Goal: Information Seeking & Learning: Learn about a topic

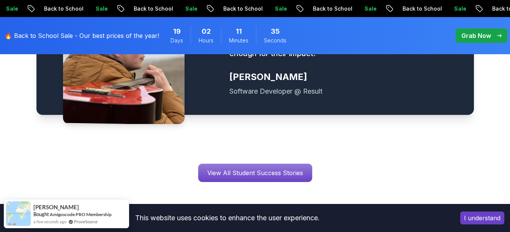
scroll to position [1194, 0]
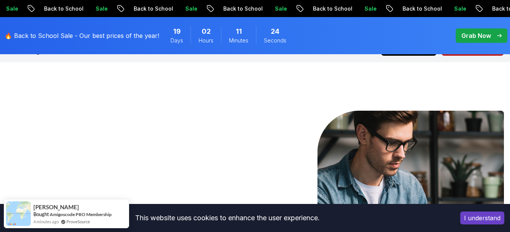
scroll to position [0, 0]
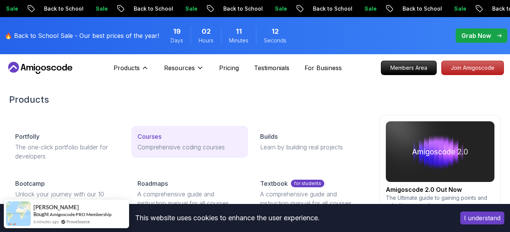
click at [149, 144] on p "Comprehensive coding courses" at bounding box center [189, 147] width 104 height 9
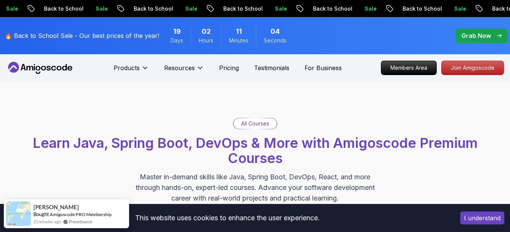
click at [255, 128] on div "All Courses" at bounding box center [255, 123] width 43 height 11
click at [260, 124] on p "All Courses" at bounding box center [255, 124] width 28 height 8
click at [260, 145] on span "Learn Java, Spring Boot, DevOps & More with Amigoscode Premium Courses" at bounding box center [255, 151] width 445 height 32
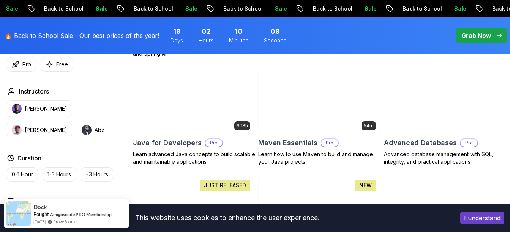
scroll to position [474, 0]
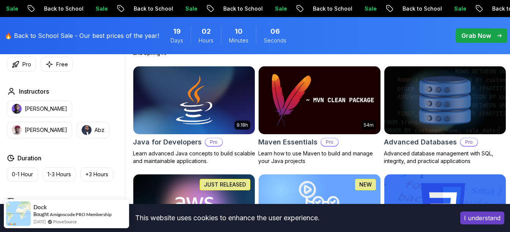
click at [456, 94] on img at bounding box center [445, 100] width 128 height 71
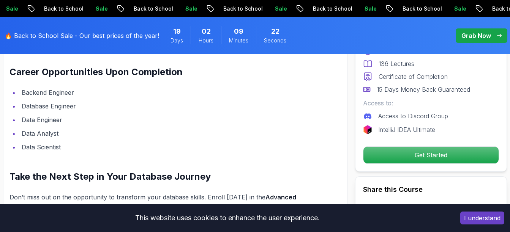
scroll to position [932, 0]
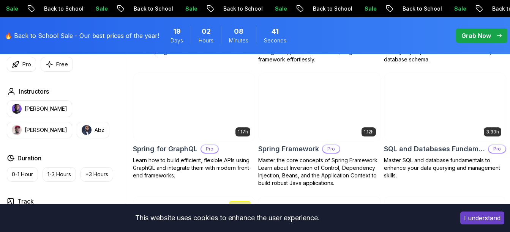
scroll to position [1867, 0]
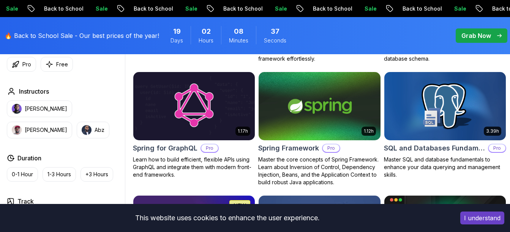
click at [439, 147] on div "3.39h SQL and Databases Fundamentals Pro Master SQL and database fundamentals t…" at bounding box center [445, 125] width 122 height 107
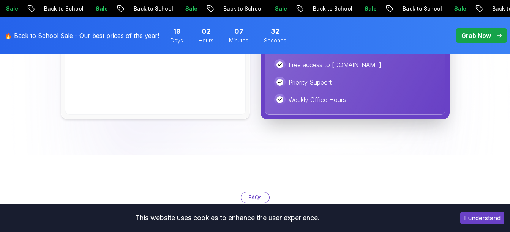
scroll to position [1932, 0]
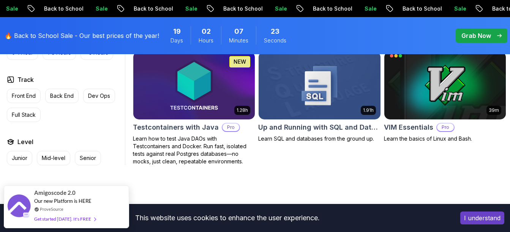
scroll to position [2011, 0]
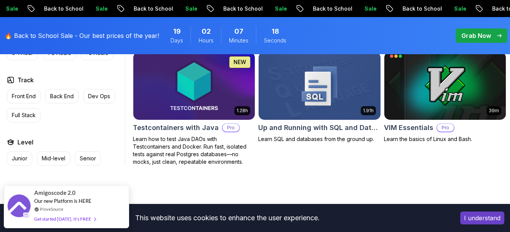
click at [317, 123] on h2 "Up and Running with SQL and Databases" at bounding box center [319, 128] width 122 height 11
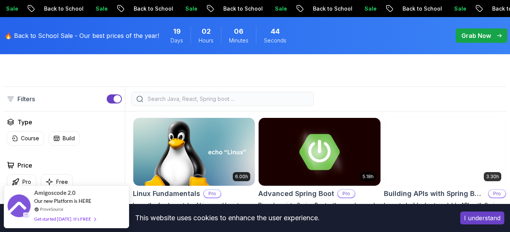
scroll to position [183, 0]
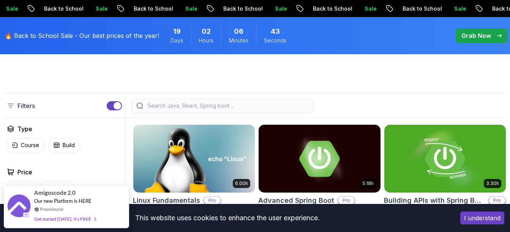
click at [226, 106] on input "search" at bounding box center [227, 106] width 163 height 8
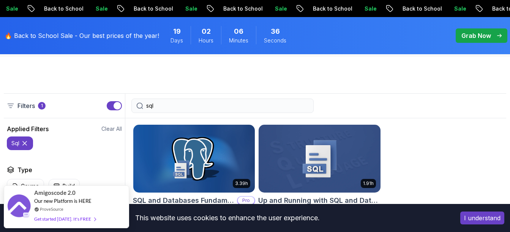
click at [139, 104] on icon at bounding box center [139, 106] width 7 height 7
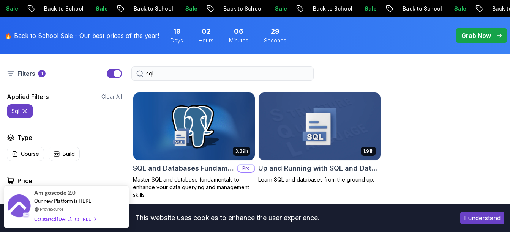
scroll to position [217, 0]
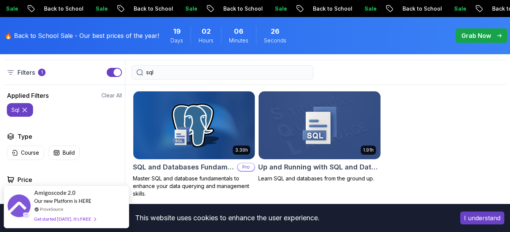
click at [159, 72] on input "sql" at bounding box center [227, 73] width 163 height 8
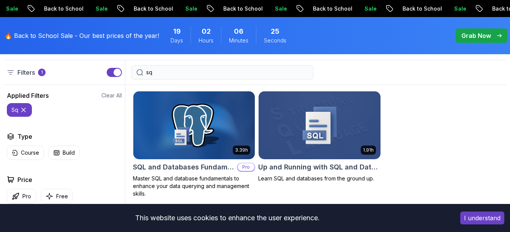
type input "s"
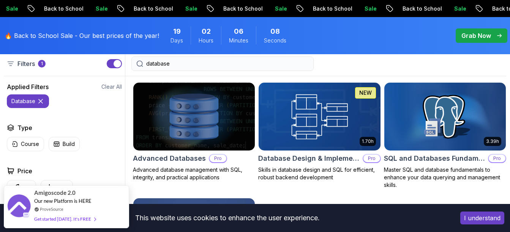
scroll to position [224, 0]
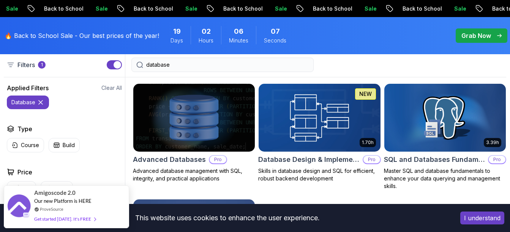
type input "database"
click at [325, 173] on p "Skills in database design and SQL for efficient, robust backend development" at bounding box center [319, 174] width 122 height 15
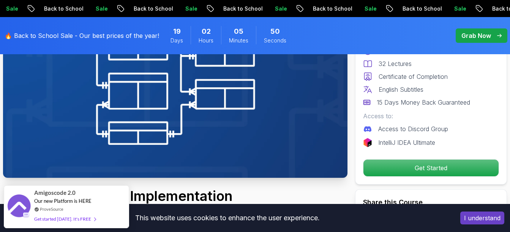
scroll to position [117, 0]
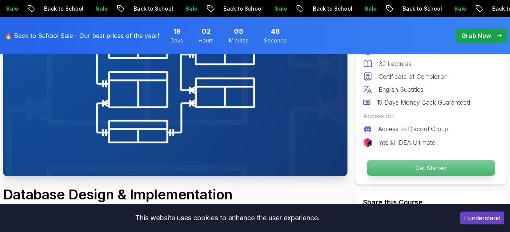
click at [406, 164] on p "Get Started" at bounding box center [431, 168] width 128 height 16
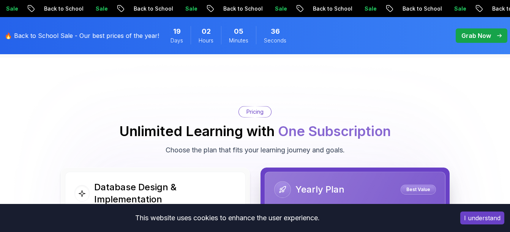
scroll to position [1661, 0]
